Goal: Transaction & Acquisition: Purchase product/service

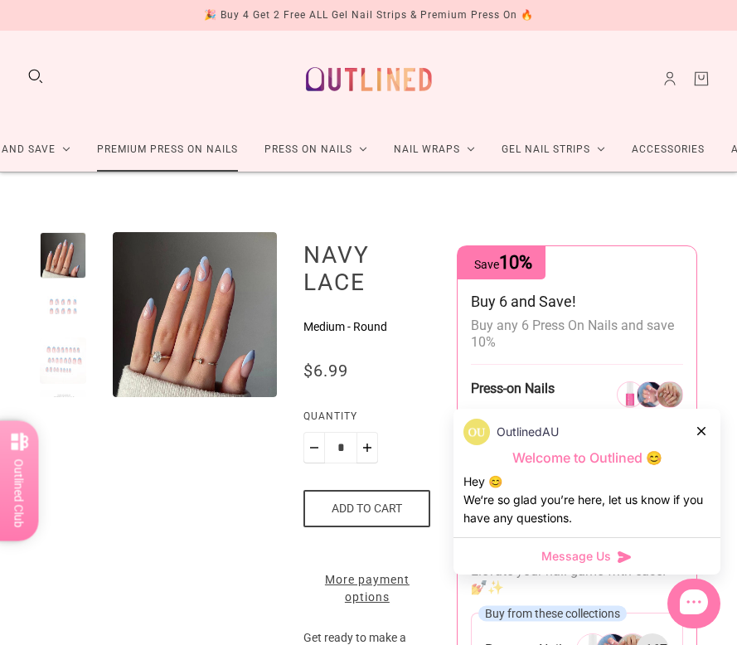
click at [153, 160] on link "Premium Press On Nails" at bounding box center [167, 150] width 167 height 44
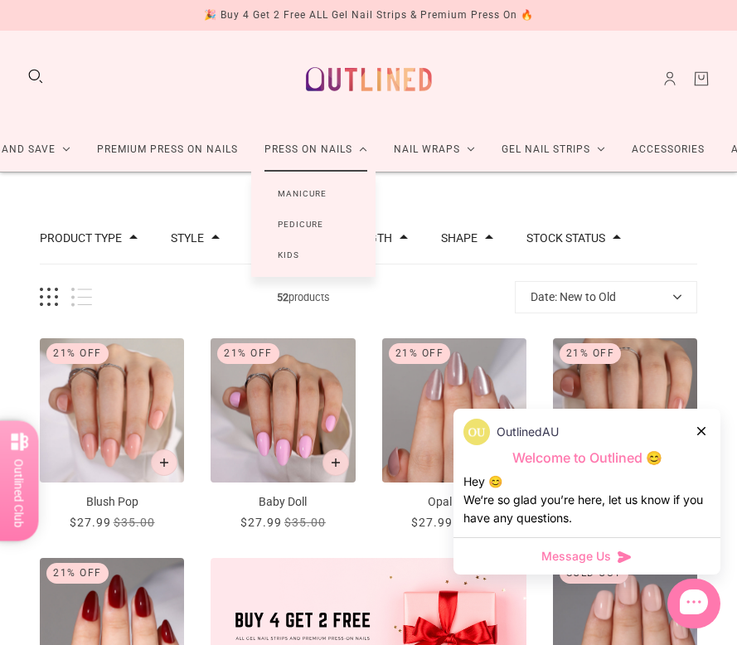
click at [312, 200] on link "Manicure" at bounding box center [302, 193] width 102 height 31
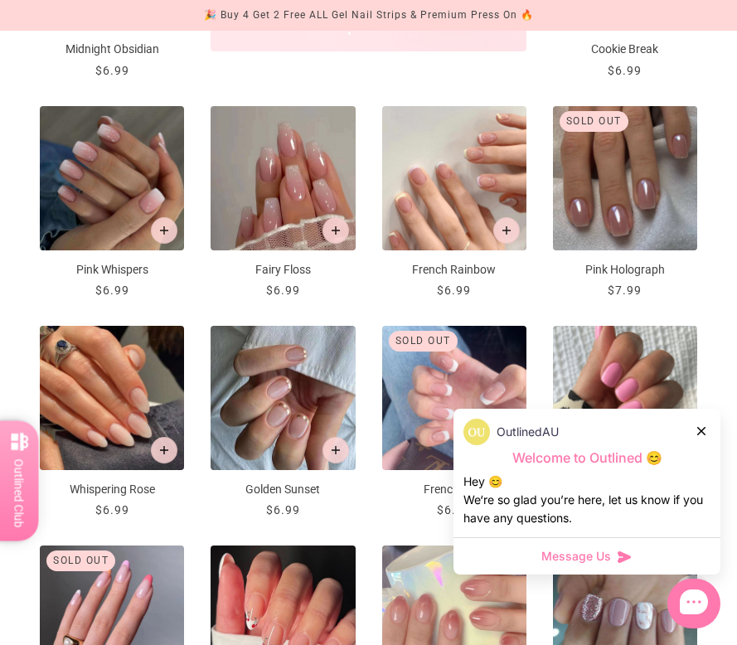
scroll to position [899, 0]
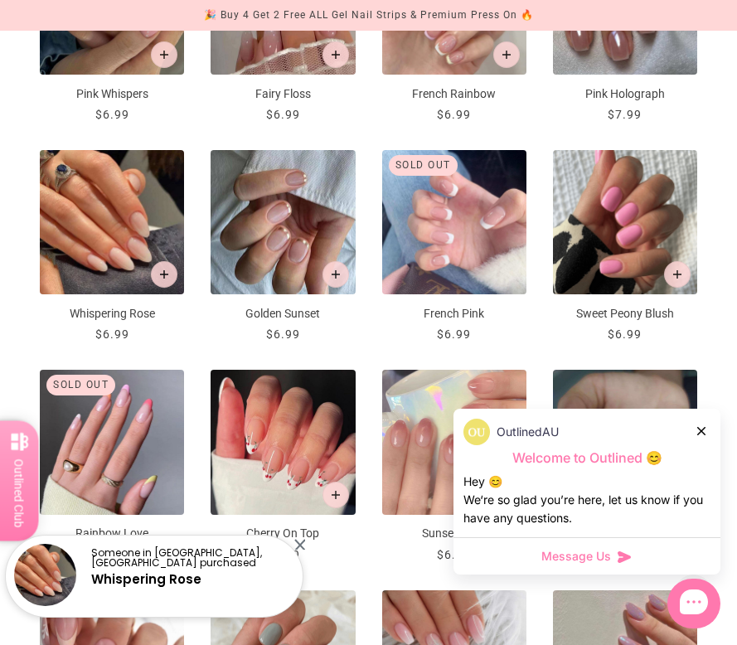
click at [709, 426] on div "OutlinedAU" at bounding box center [586, 432] width 247 height 27
click at [704, 431] on icon at bounding box center [701, 431] width 8 height 8
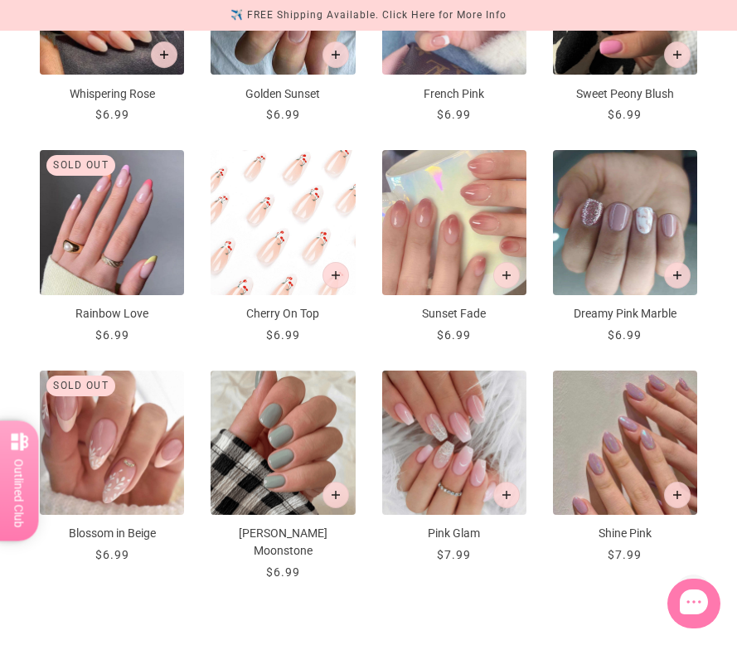
scroll to position [1132, 0]
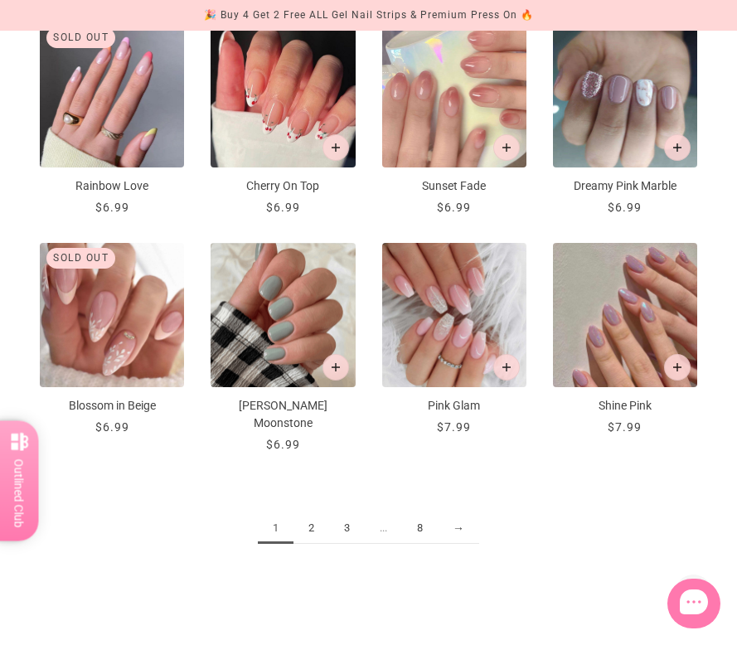
click at [314, 513] on link "2" at bounding box center [311, 528] width 36 height 31
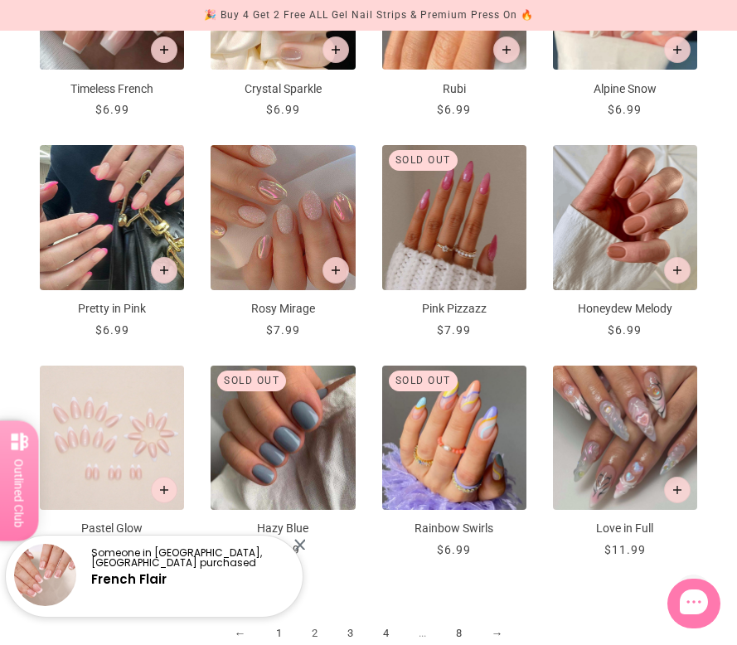
scroll to position [1199, 0]
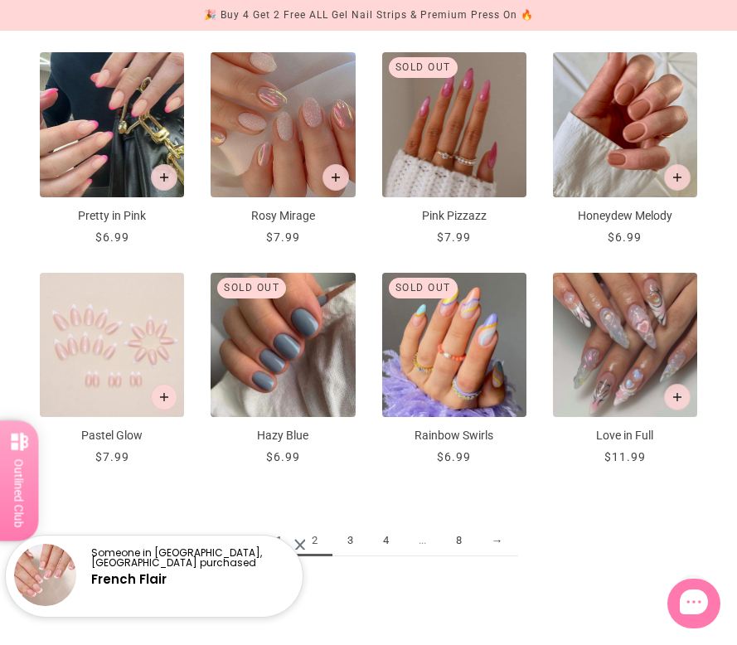
click at [353, 536] on link "3" at bounding box center [350, 540] width 36 height 31
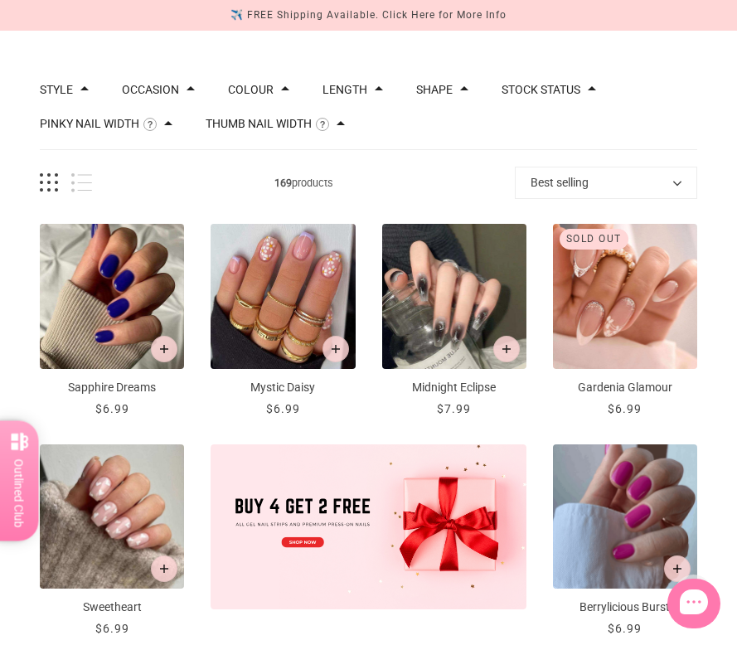
scroll to position [149, 0]
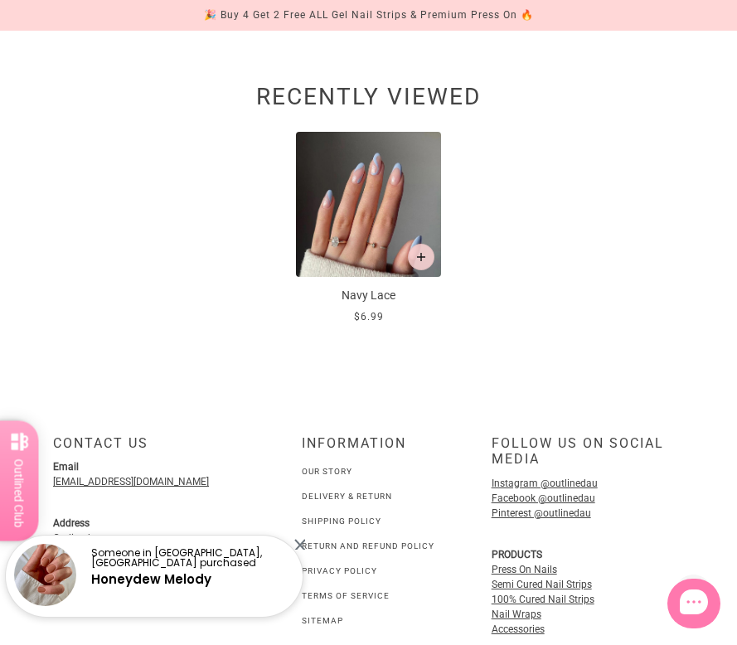
scroll to position [1939, 0]
